Goal: Task Accomplishment & Management: Complete application form

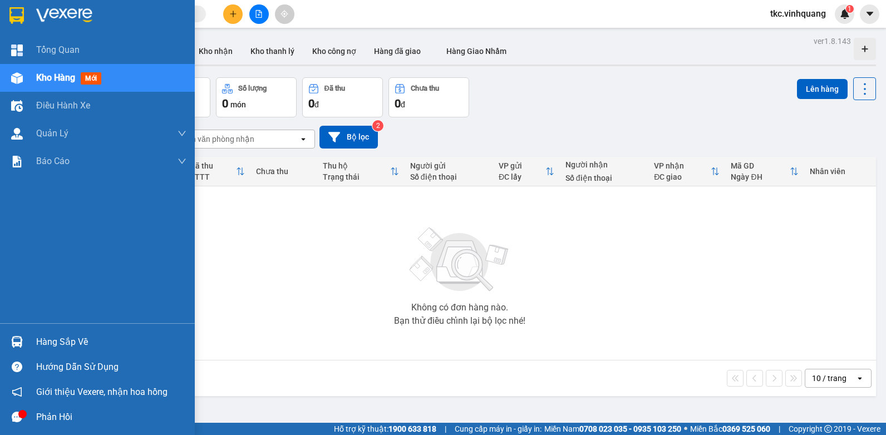
click at [51, 344] on div "Hàng sắp về" at bounding box center [111, 342] width 150 height 17
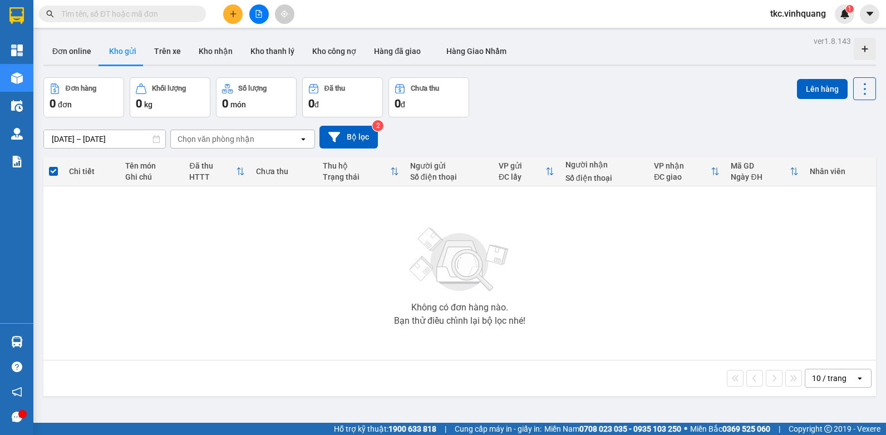
click at [185, 238] on section "Kết quả tìm kiếm ( 0 ) Bộ lọc No Data tkc.vinhquang 1 Tổng Quan Kho hàng mới Đi…" at bounding box center [443, 217] width 886 height 435
click at [165, 50] on button "Trên xe" at bounding box center [167, 51] width 44 height 27
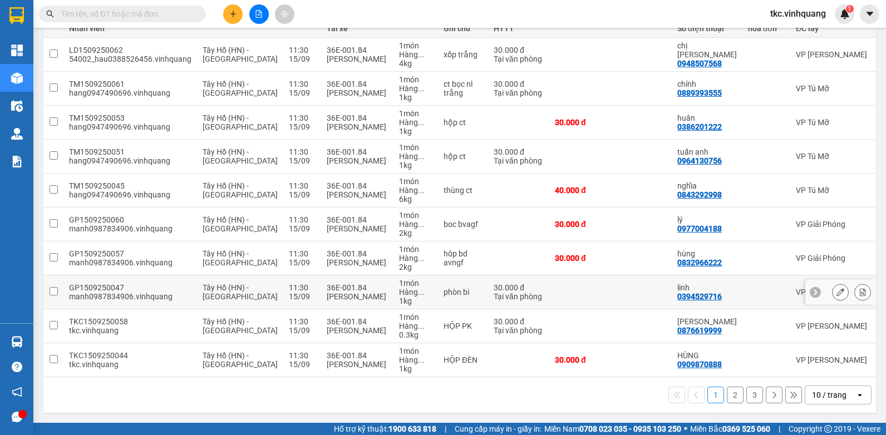
scroll to position [153, 0]
drag, startPoint x: 685, startPoint y: 328, endPoint x: 641, endPoint y: 328, distance: 44.5
click at [677, 328] on div "BÍCH NGỌC 0876619999" at bounding box center [707, 326] width 60 height 18
checkbox input "true"
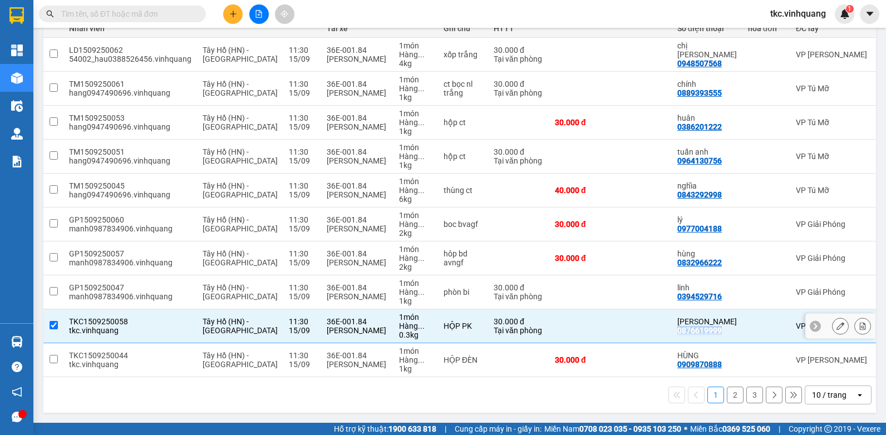
drag, startPoint x: 641, startPoint y: 328, endPoint x: 652, endPoint y: 324, distance: 11.6
copy div "0876619999"
click at [91, 15] on input "text" at bounding box center [126, 14] width 131 height 12
paste input "0876619999"
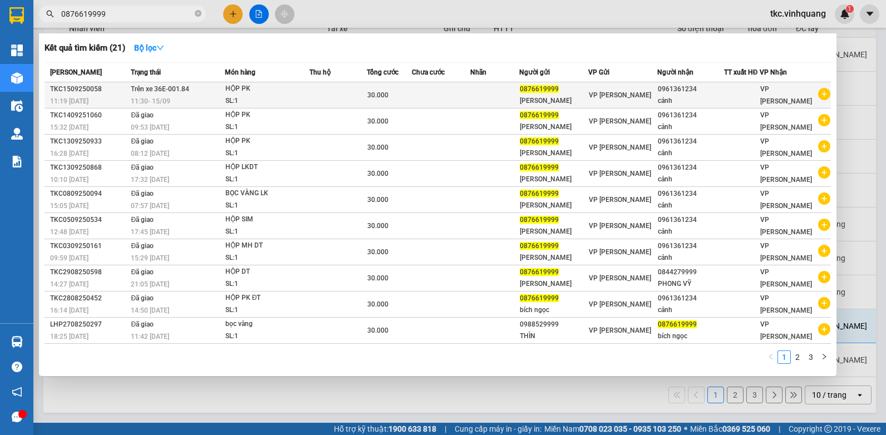
type input "0876619999"
click at [281, 90] on div "HỘP PK" at bounding box center [266, 89] width 83 height 12
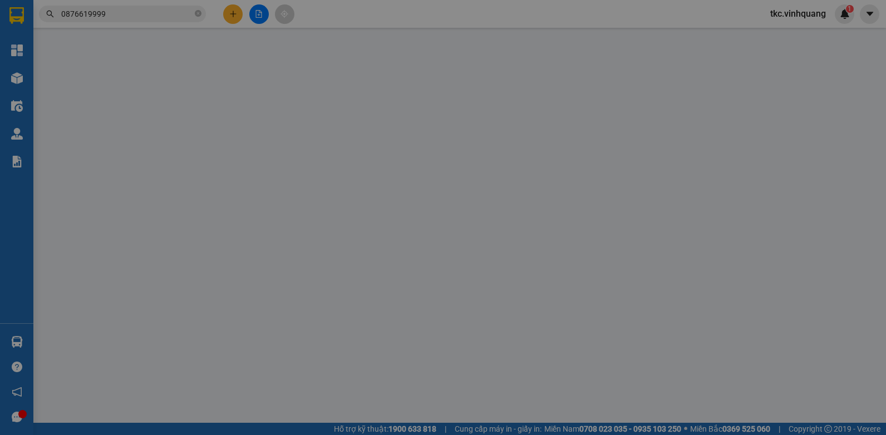
type input "0876619999"
type input "[PERSON_NAME]"
type input "0961361234"
type input "cảnh"
type input "30.000"
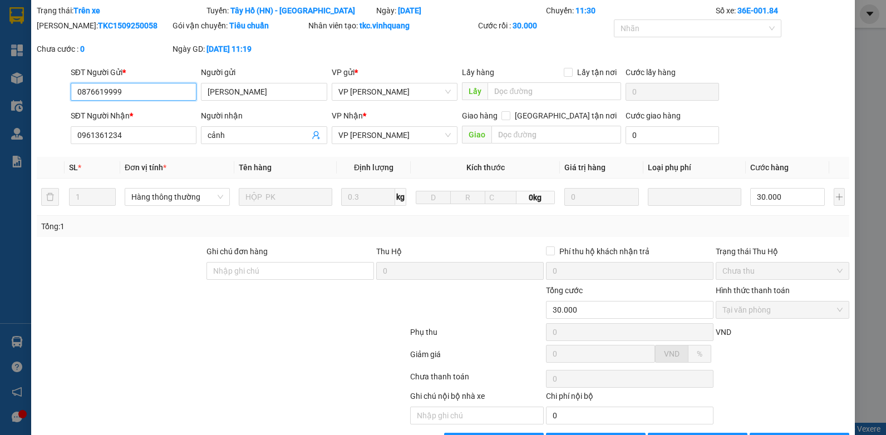
scroll to position [56, 0]
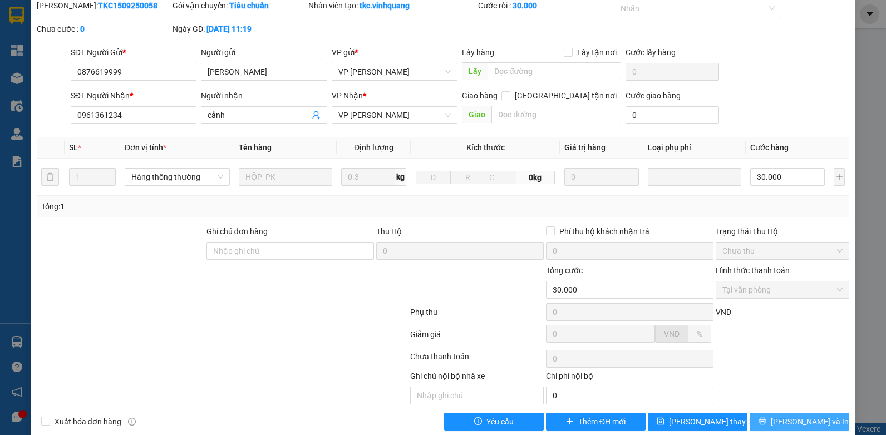
click at [794, 421] on span "[PERSON_NAME] và In" at bounding box center [809, 422] width 78 height 12
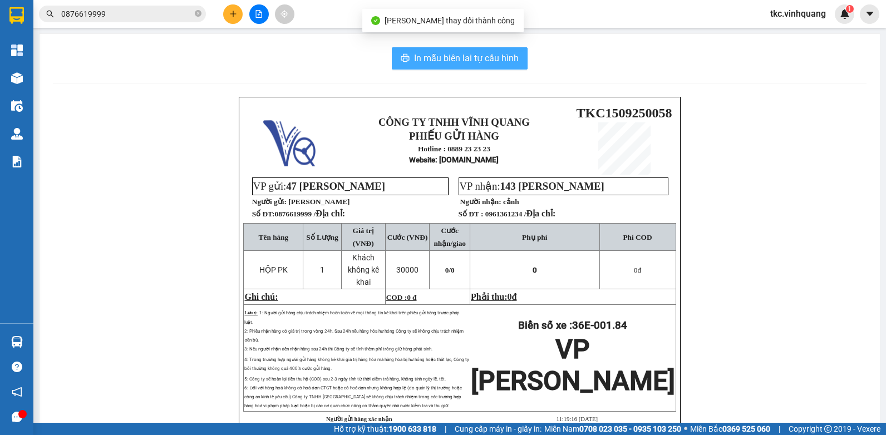
click at [466, 55] on span "In mẫu biên lai tự cấu hình" at bounding box center [466, 58] width 105 height 14
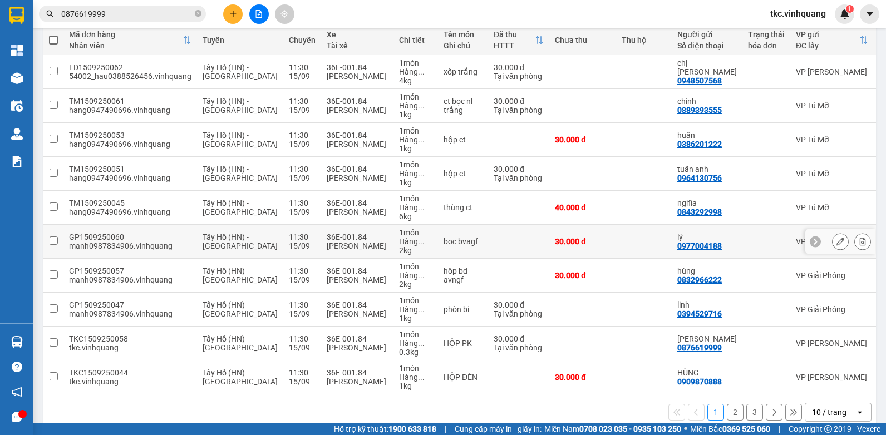
scroll to position [153, 0]
